Goal: Find specific page/section: Find specific page/section

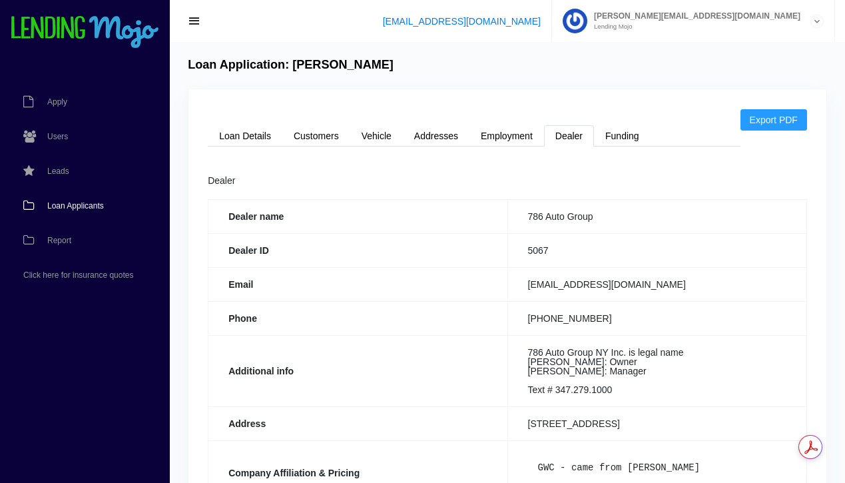
click at [81, 206] on span "Loan Applicants" at bounding box center [75, 206] width 57 height 8
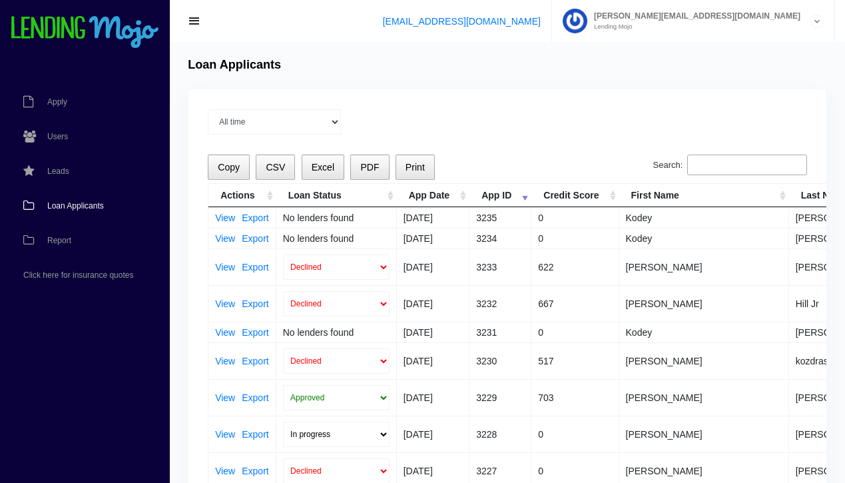
click at [80, 207] on span "Loan Applicants" at bounding box center [75, 206] width 57 height 8
